Goal: Task Accomplishment & Management: Use online tool/utility

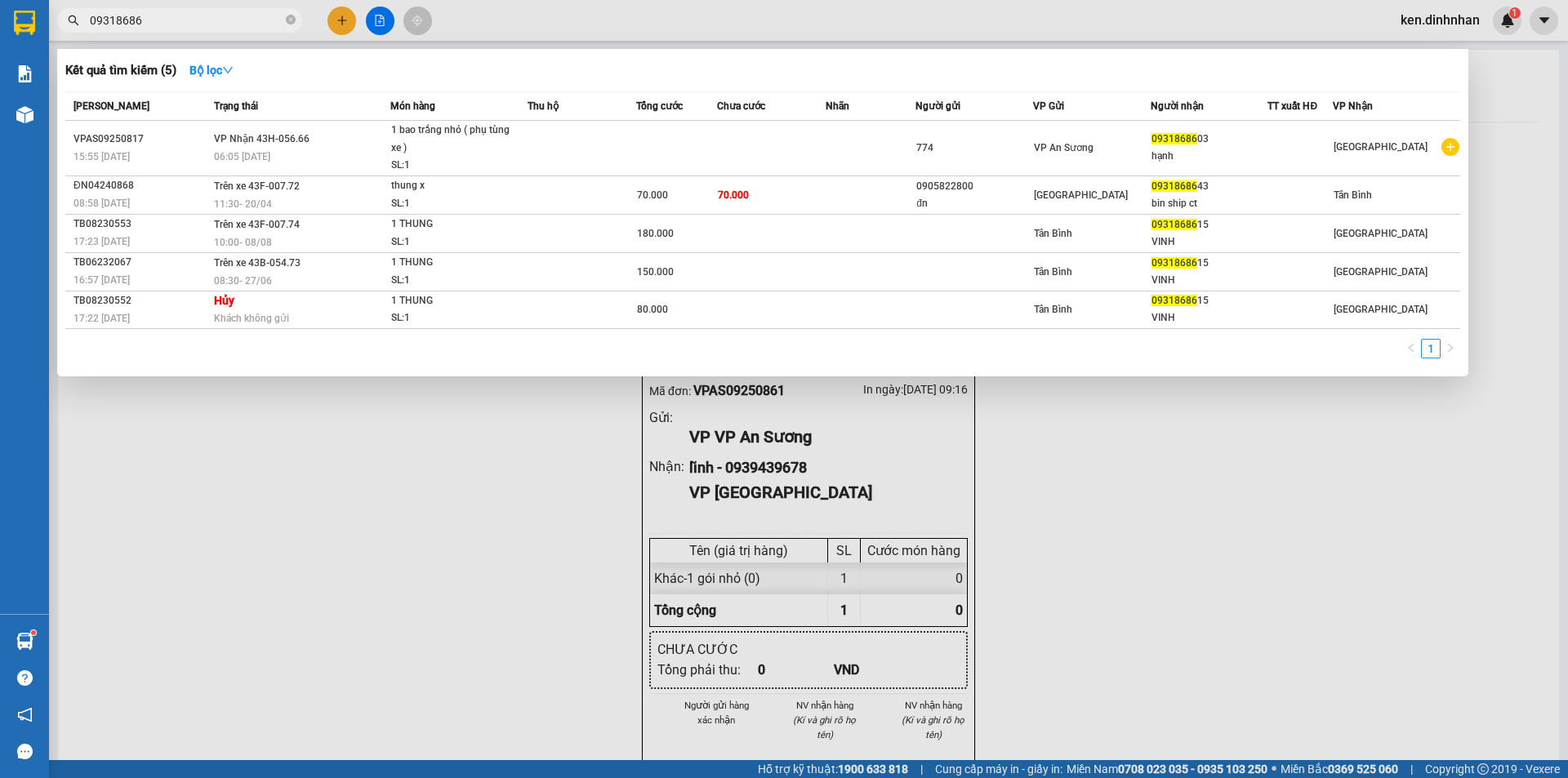
click at [252, 24] on input "09318686" at bounding box center [186, 19] width 193 height 18
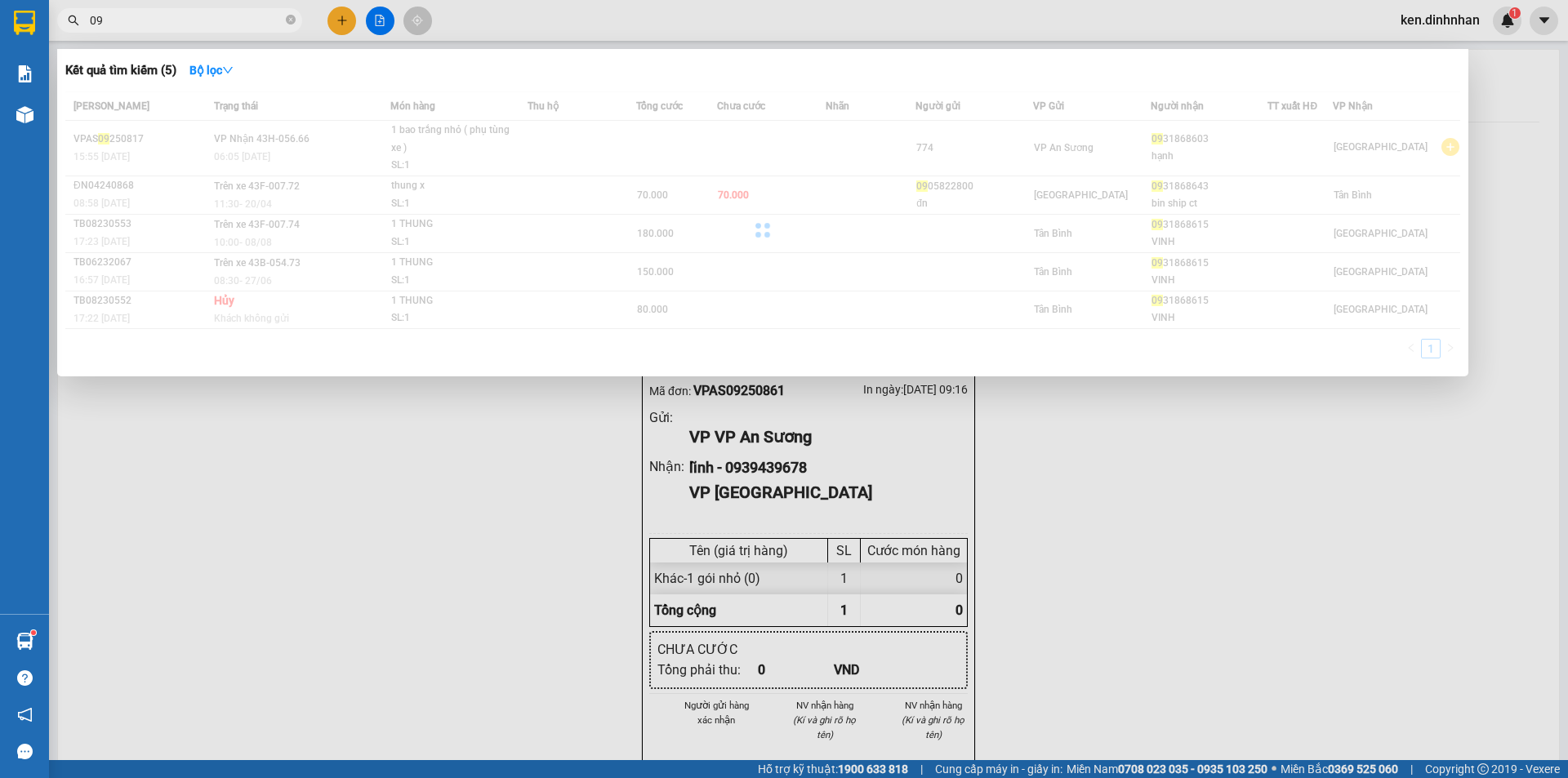
type input "0"
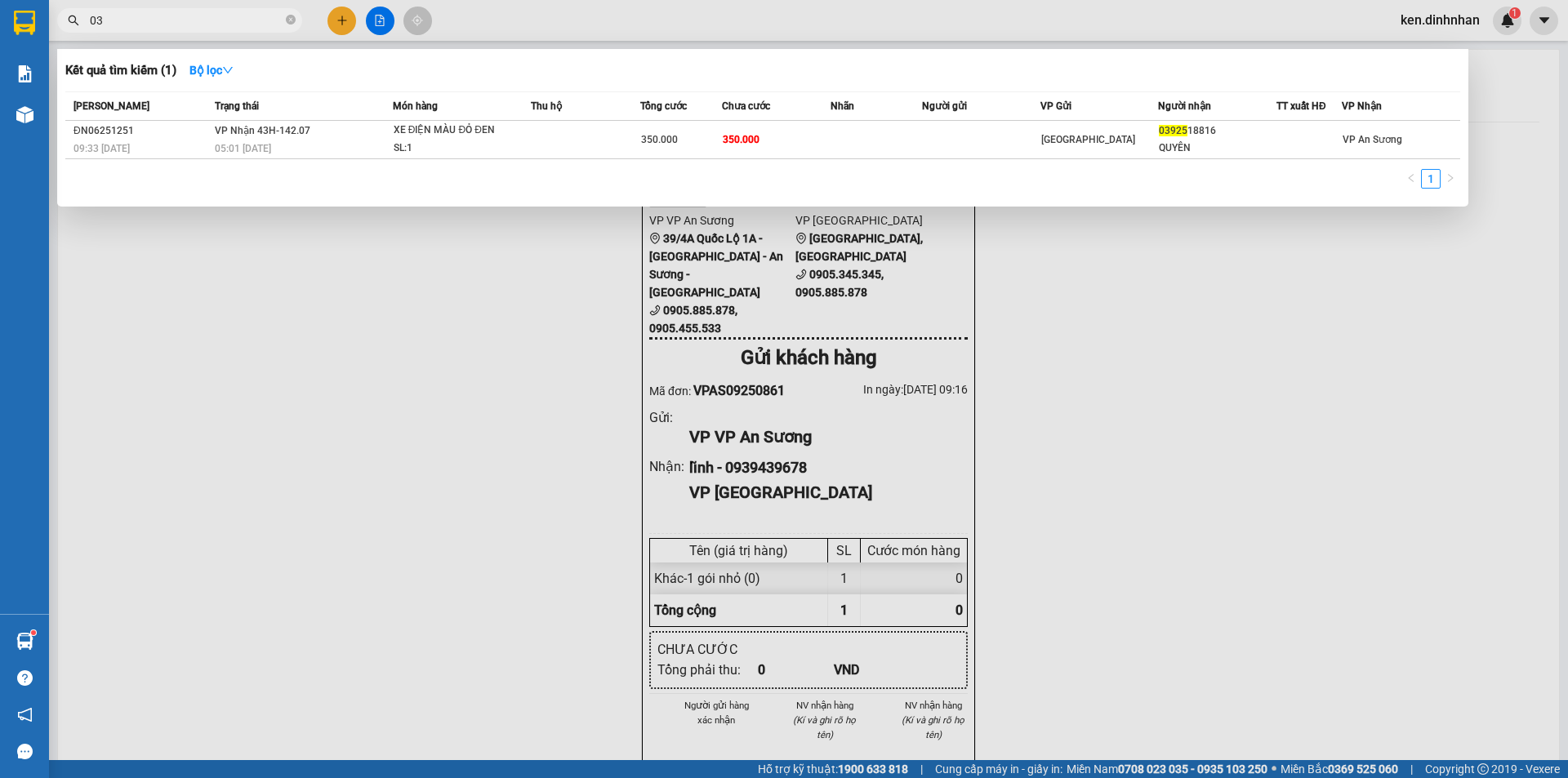
type input "0"
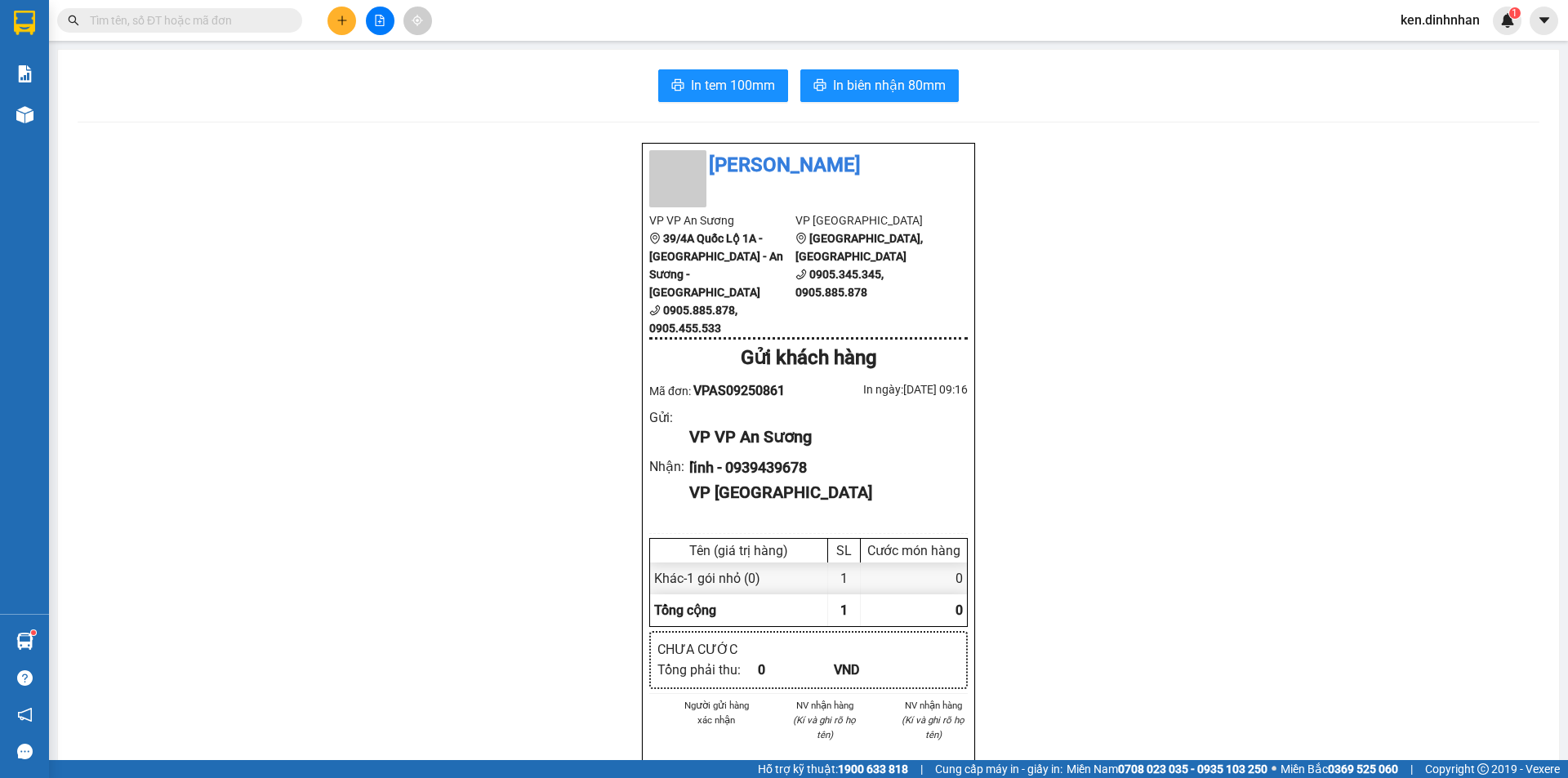
click at [378, 19] on icon "file-add" at bounding box center [380, 20] width 11 height 11
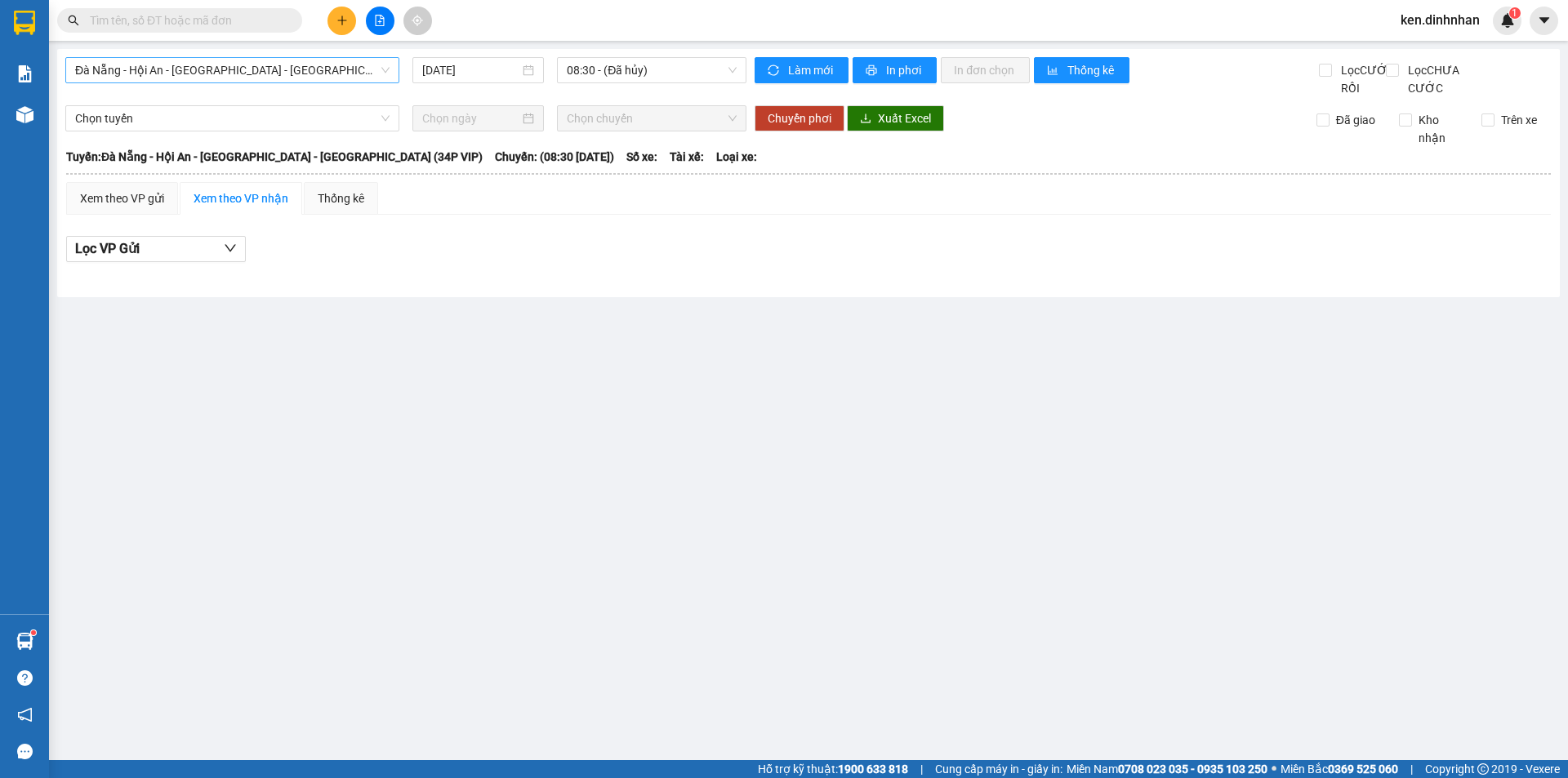
click at [349, 70] on span "Đà Nẵng - Hội An - [GEOGRAPHIC_DATA] - [GEOGRAPHIC_DATA] (34P VIP)" at bounding box center [232, 70] width 314 height 25
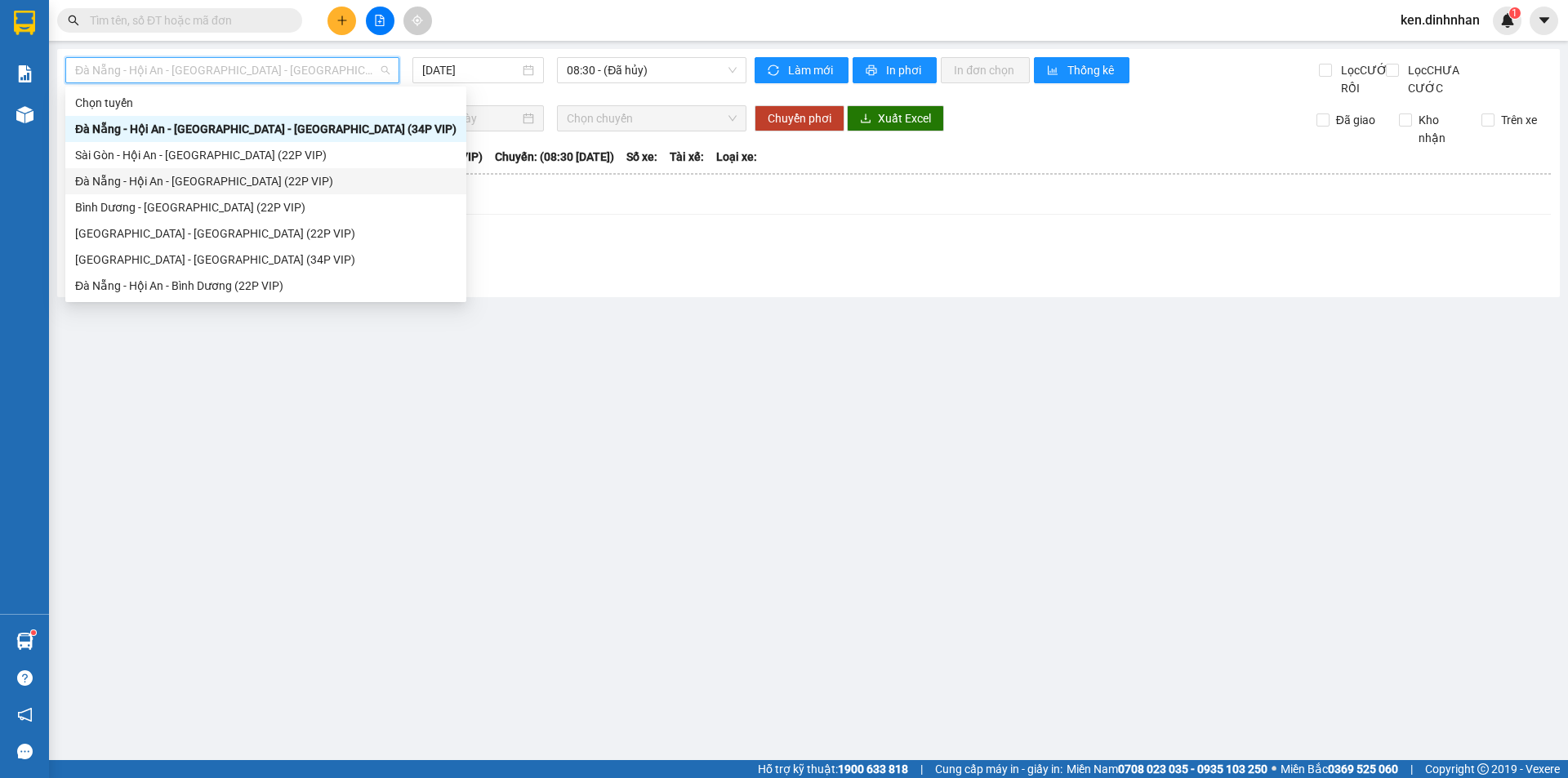
click at [184, 184] on div "Đà Nẵng - Hội An - [GEOGRAPHIC_DATA] (22P VIP)" at bounding box center [265, 181] width 381 height 18
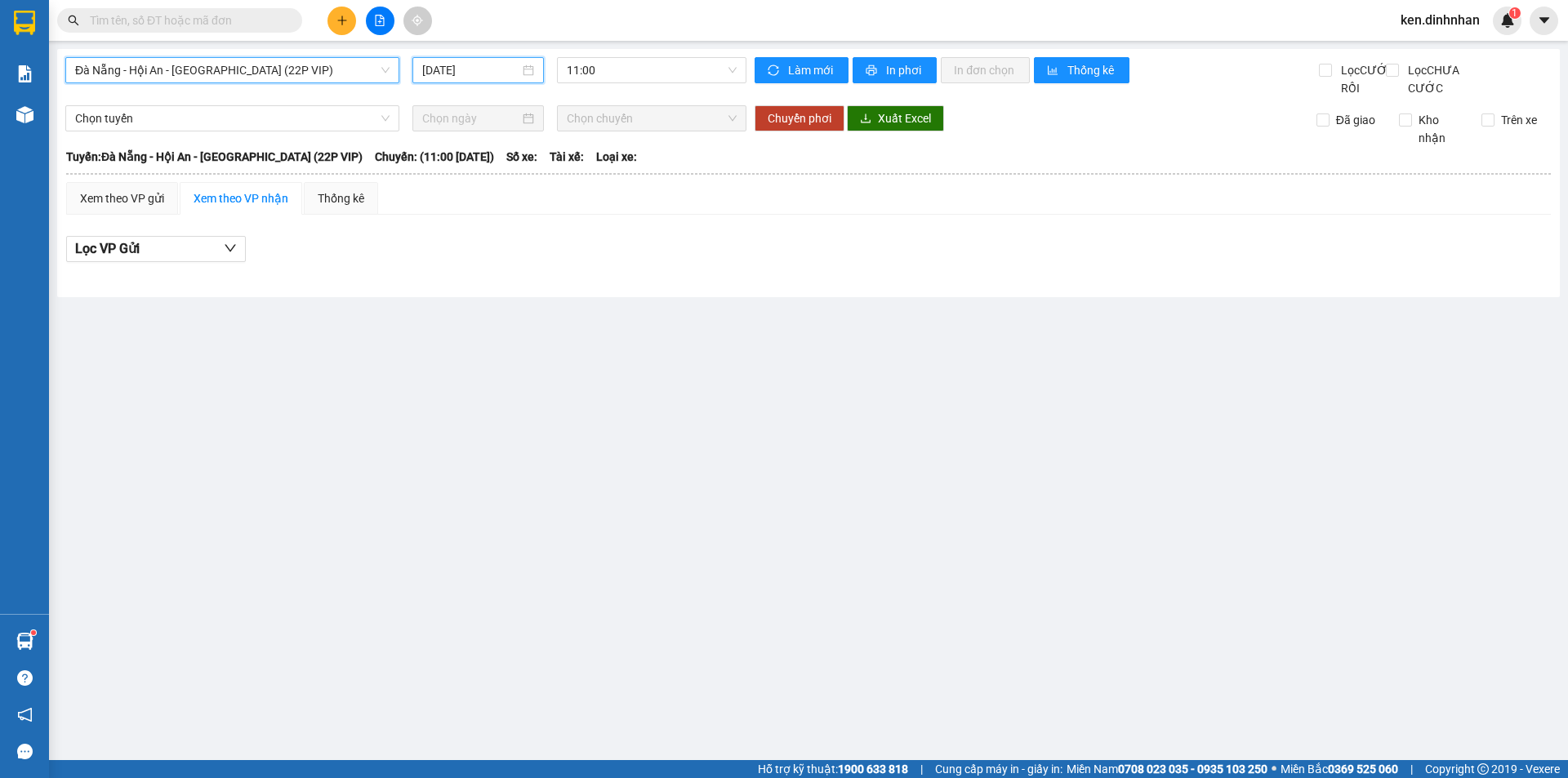
click at [488, 66] on input "[DATE]" at bounding box center [470, 69] width 97 height 18
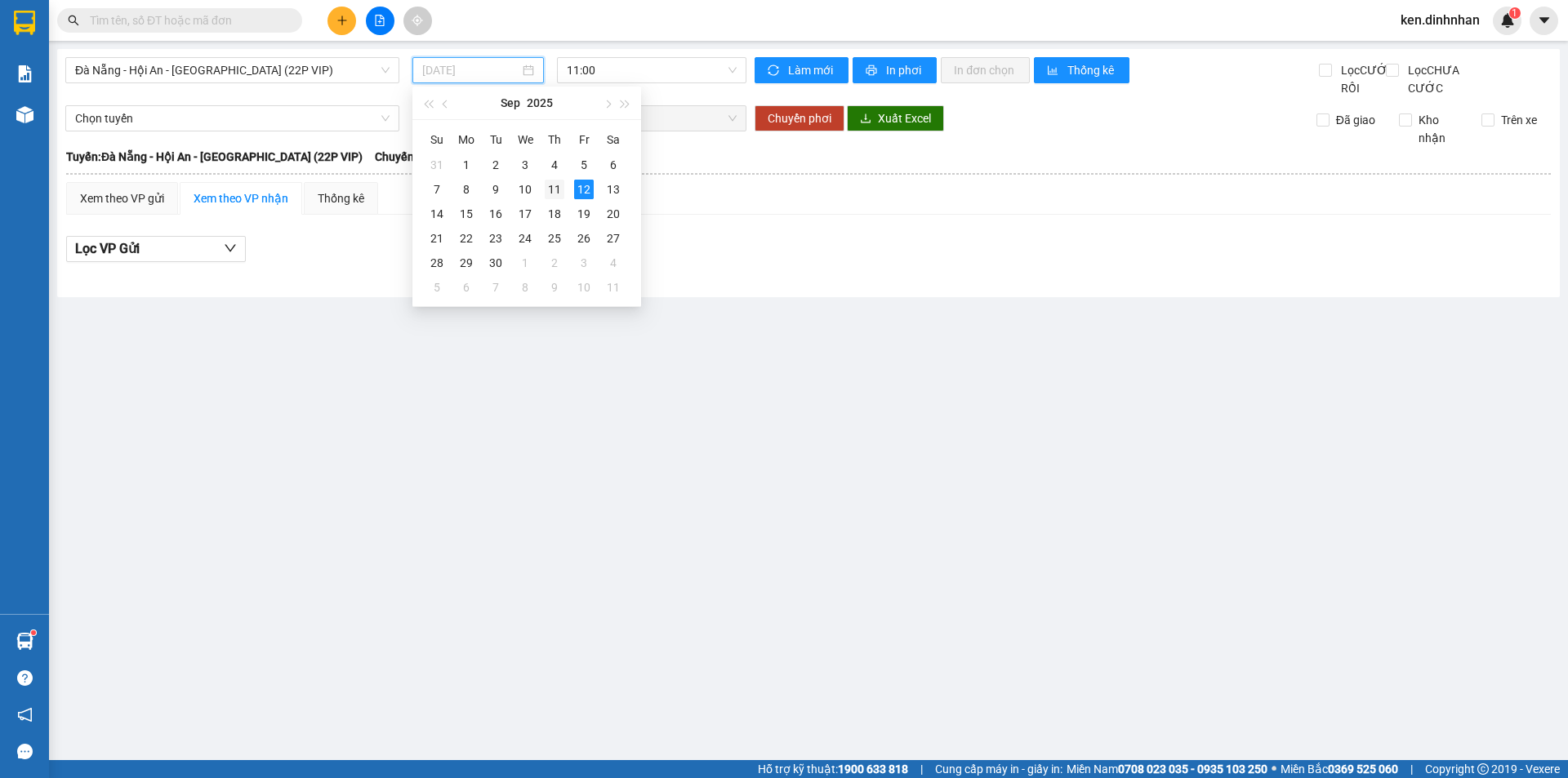
drag, startPoint x: 547, startPoint y: 189, endPoint x: 679, endPoint y: 102, distance: 158.1
click at [549, 188] on div "11" at bounding box center [554, 189] width 19 height 19
type input "[DATE]"
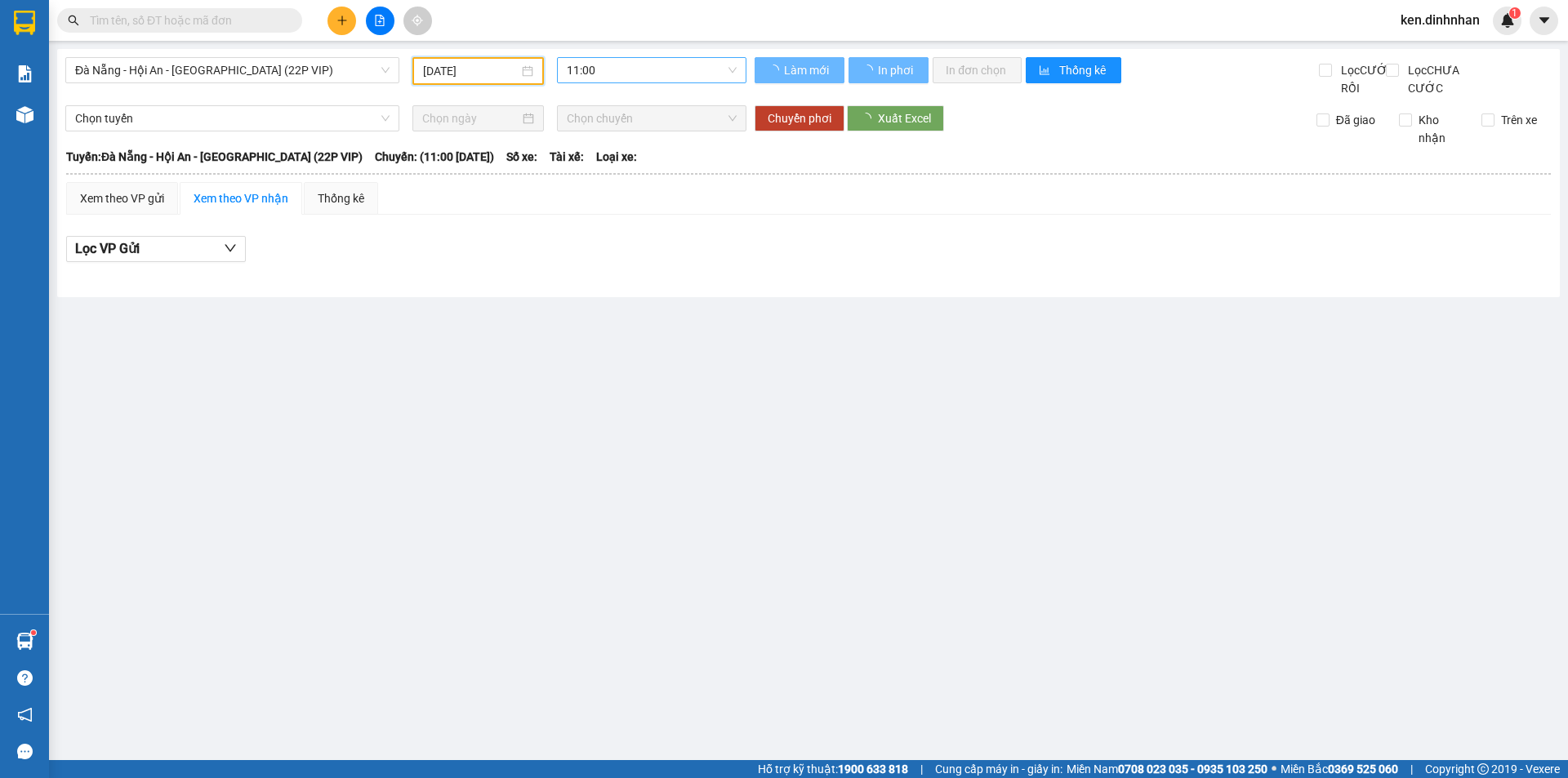
click at [686, 67] on span "11:00" at bounding box center [652, 70] width 170 height 25
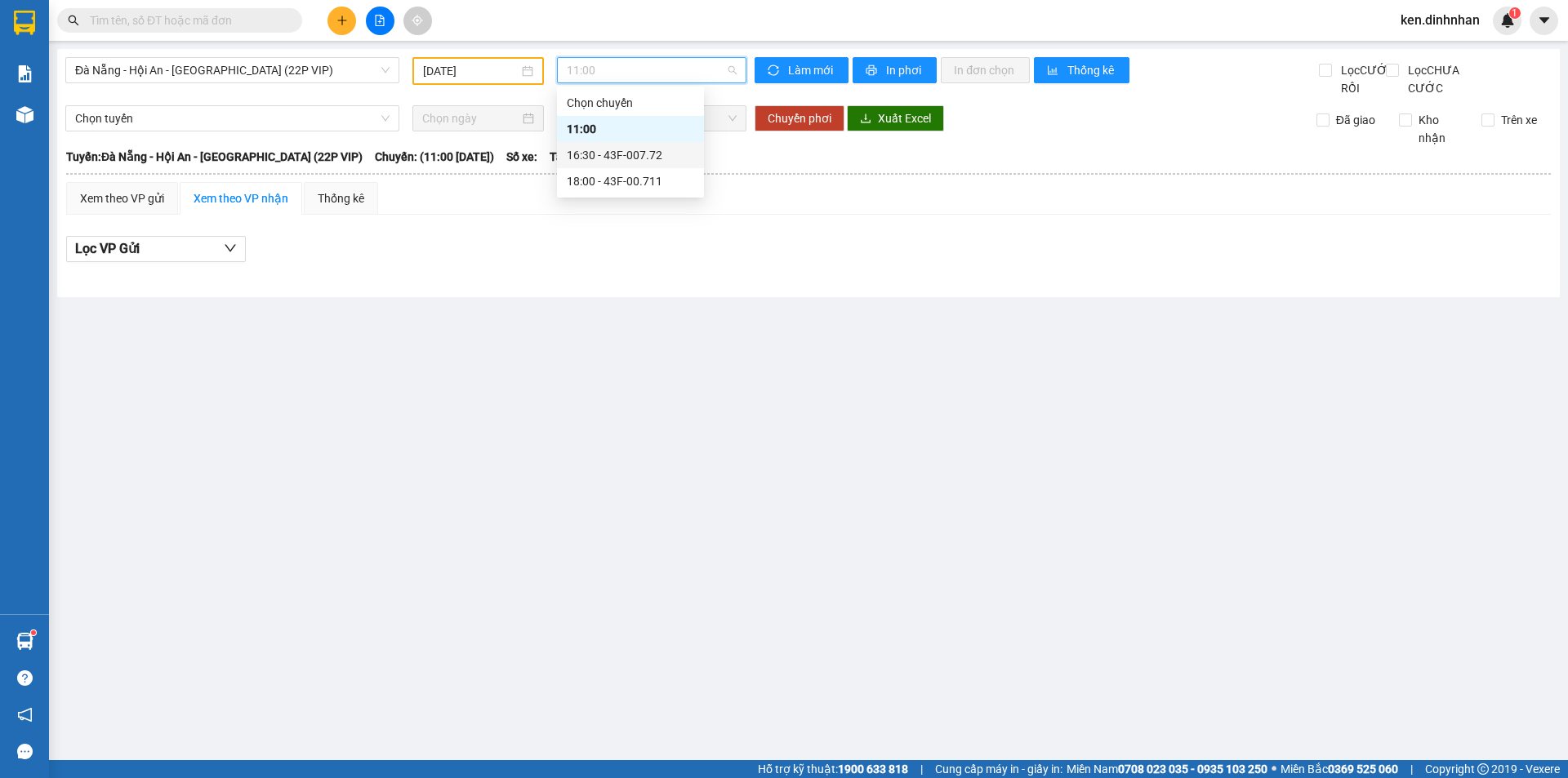
click at [668, 151] on div "16:30 - 43F-007.72" at bounding box center [631, 154] width 127 height 18
